Goal: Information Seeking & Learning: Find specific fact

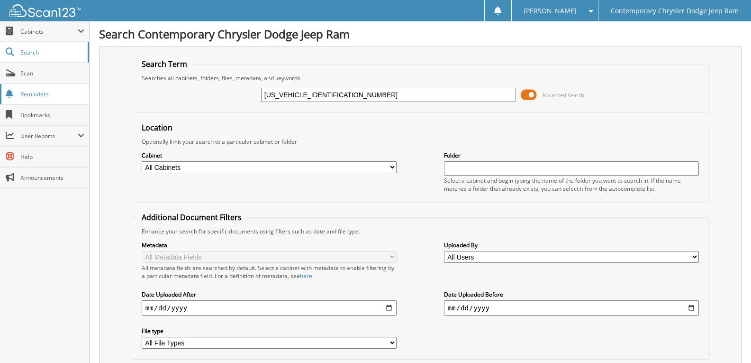
click at [0, 87] on body "[PERSON_NAME] Settings Logout Contemporary Chrysler Dodge Jeep Ram Close Cabine…" at bounding box center [375, 363] width 751 height 727
type input "nac remittance"
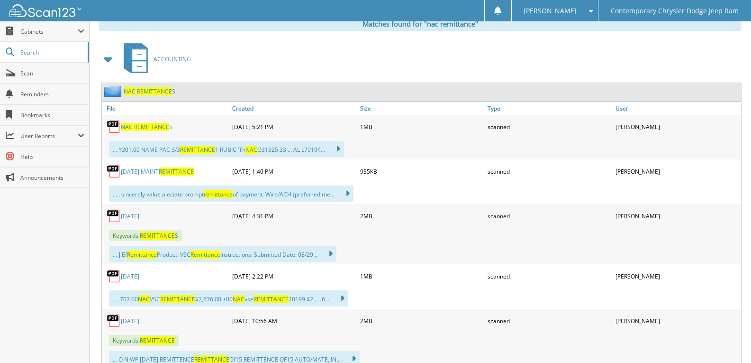
scroll to position [284, 0]
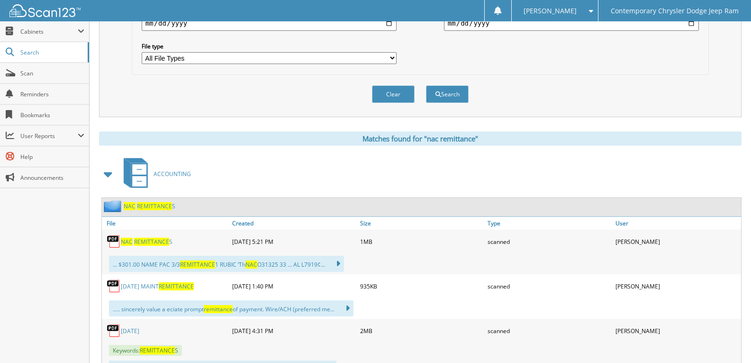
click at [139, 206] on span "REMITTANCE" at bounding box center [154, 206] width 35 height 8
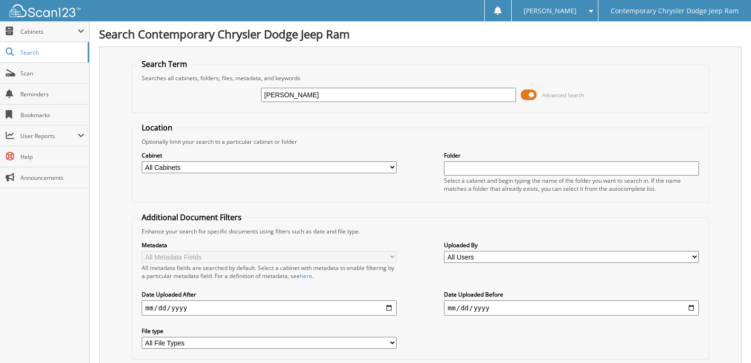
type input "[PERSON_NAME]"
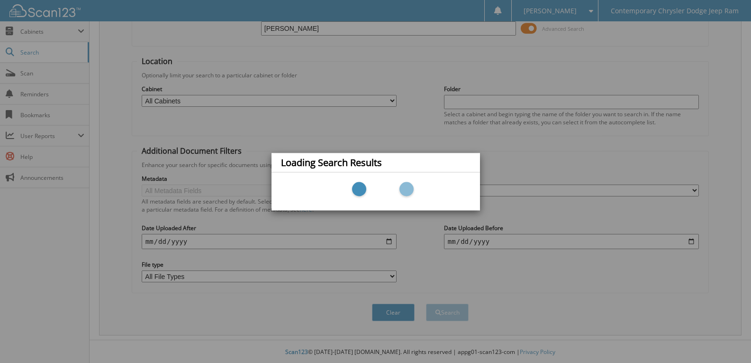
scroll to position [68, 0]
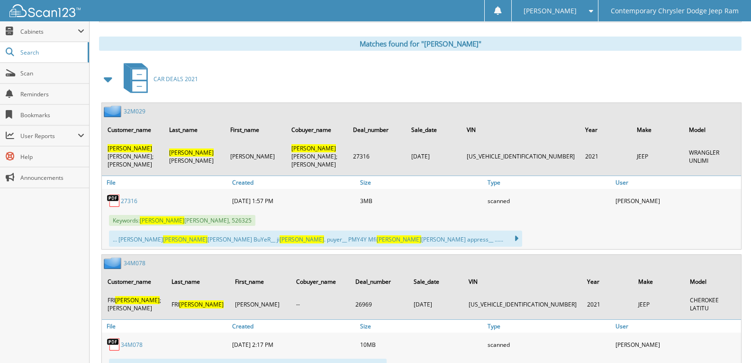
click at [112, 77] on span at bounding box center [108, 79] width 13 height 17
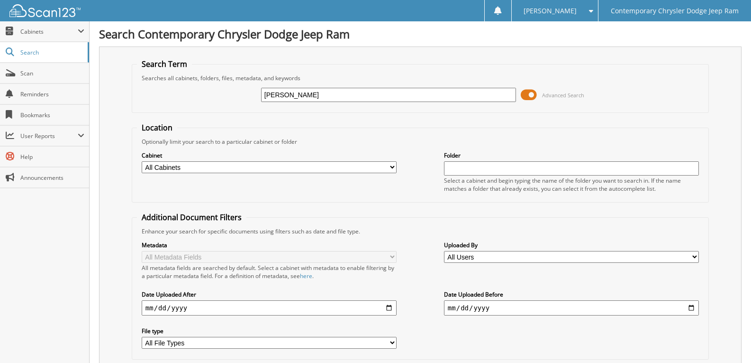
drag, startPoint x: 265, startPoint y: 97, endPoint x: 0, endPoint y: 4, distance: 280.8
click at [103, 95] on div "Search Term Searches all cabinets, folders, files, metadata, and keywords [PERS…" at bounding box center [420, 223] width 643 height 355
click at [310, 100] on input "text" at bounding box center [388, 95] width 255 height 14
paste input "32837"
type input "32837"
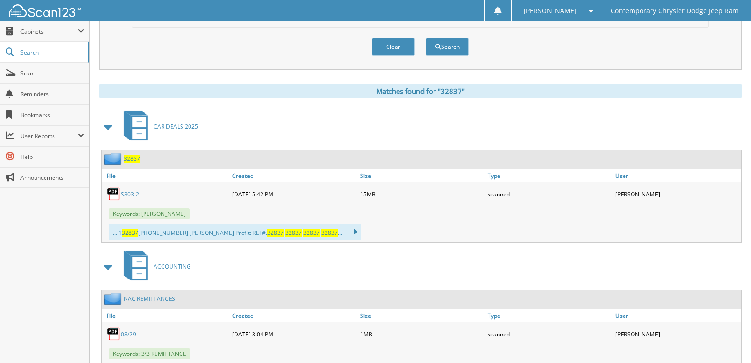
drag, startPoint x: 130, startPoint y: 196, endPoint x: 165, endPoint y: 197, distance: 35.6
click at [130, 196] on link "S303-2" at bounding box center [130, 194] width 18 height 8
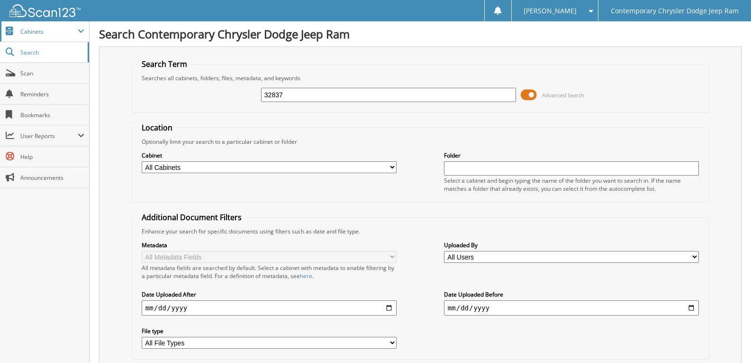
drag, startPoint x: 297, startPoint y: 91, endPoint x: 0, endPoint y: 22, distance: 305.1
type input "[PERSON_NAME]"
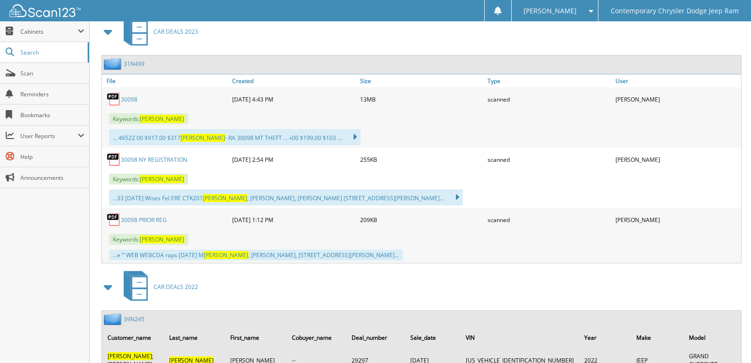
click at [109, 36] on span at bounding box center [108, 31] width 13 height 17
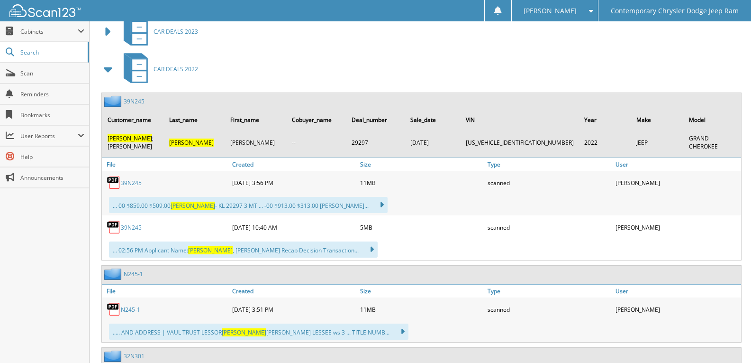
click at [103, 74] on span at bounding box center [108, 69] width 13 height 17
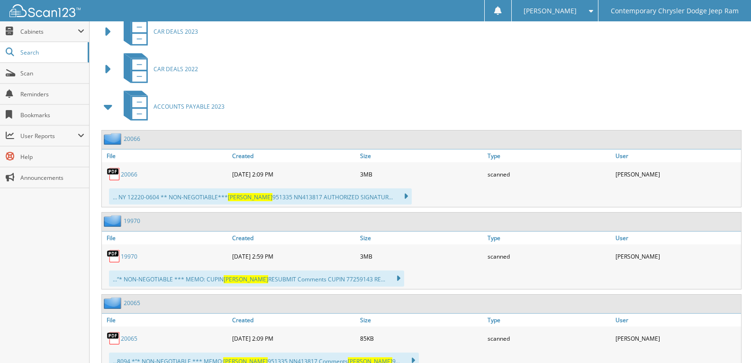
click at [104, 119] on div "ACCOUNTS PAYABLE 2023" at bounding box center [420, 106] width 643 height 37
click at [112, 107] on span at bounding box center [108, 106] width 13 height 17
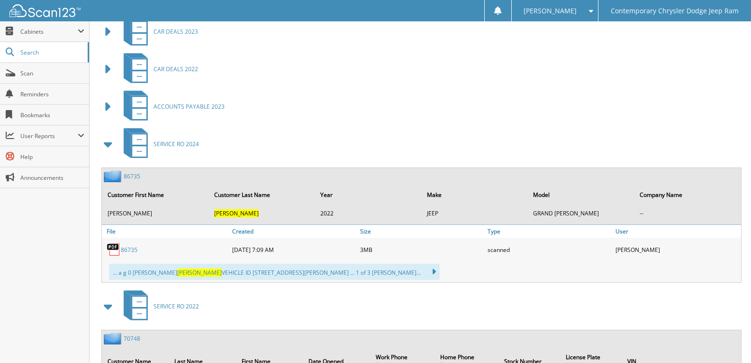
click at [104, 147] on span at bounding box center [108, 144] width 13 height 17
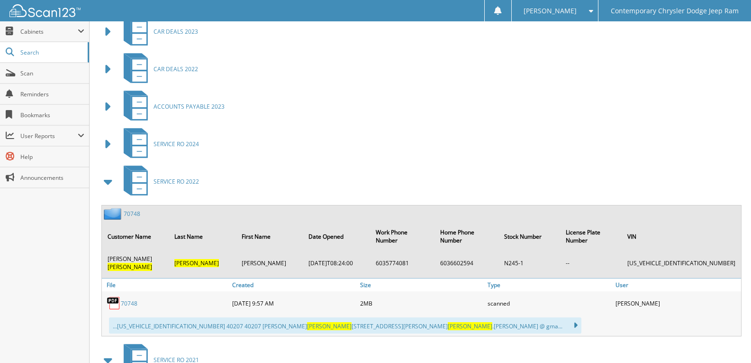
click at [104, 190] on span at bounding box center [108, 181] width 13 height 17
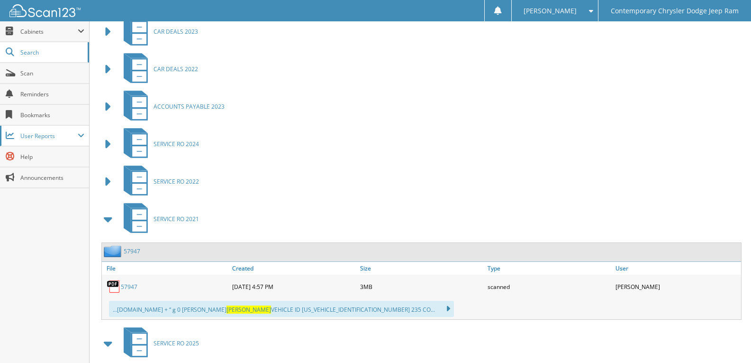
click at [36, 132] on span "User Reports" at bounding box center [48, 136] width 57 height 8
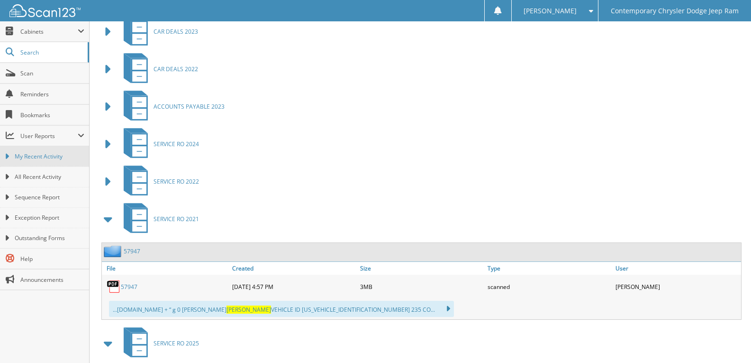
click at [43, 156] on span "My Recent Activity" at bounding box center [50, 156] width 70 height 9
